Goal: Task Accomplishment & Management: Manage account settings

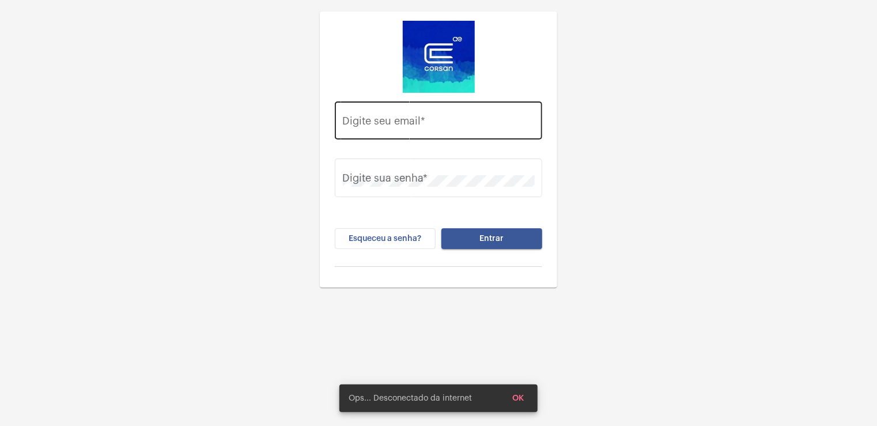
click at [437, 116] on div "Digite seu email *" at bounding box center [439, 118] width 192 height 41
click at [350, 118] on input "Digite seu email *" at bounding box center [439, 123] width 192 height 12
type input "[EMAIL_ADDRESS][PERSON_NAME][DOMAIN_NAME]"
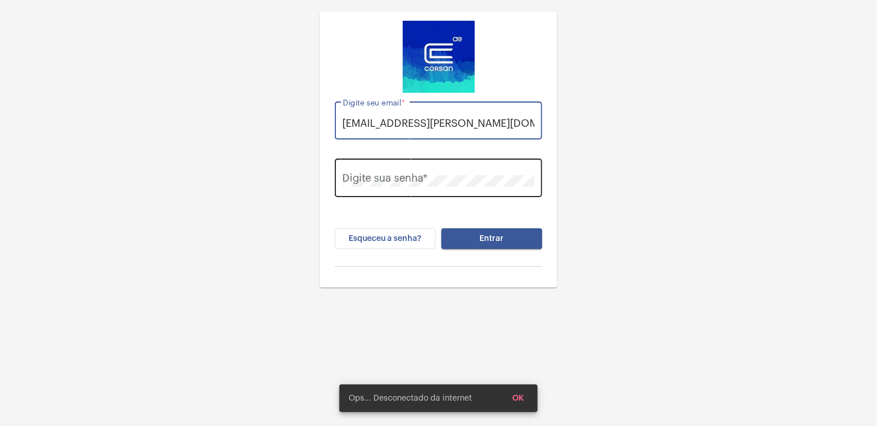
click at [423, 188] on div "Digite sua senha *" at bounding box center [439, 176] width 192 height 41
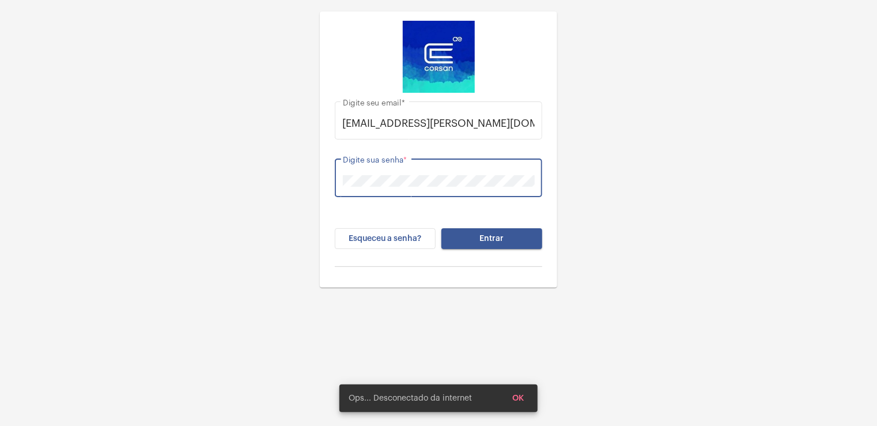
click at [441, 228] on button "Entrar" at bounding box center [491, 238] width 101 height 21
